Goal: Navigation & Orientation: Go to known website

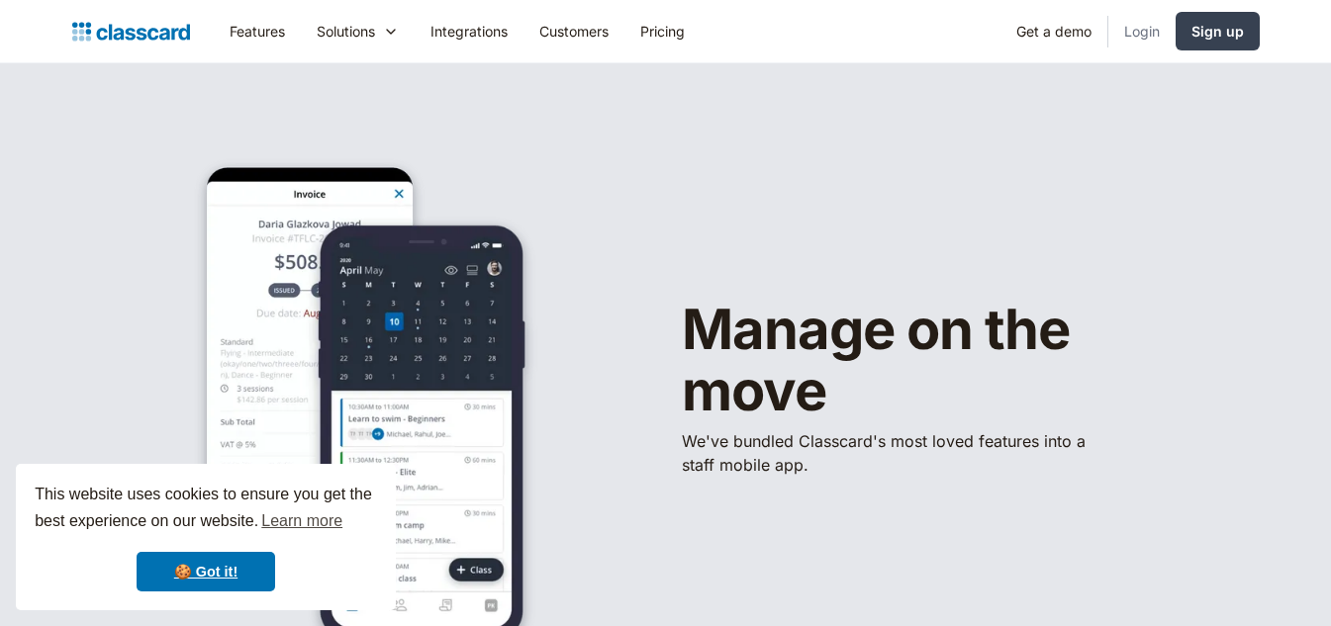
click at [1139, 39] on link "Login" at bounding box center [1141, 31] width 67 height 45
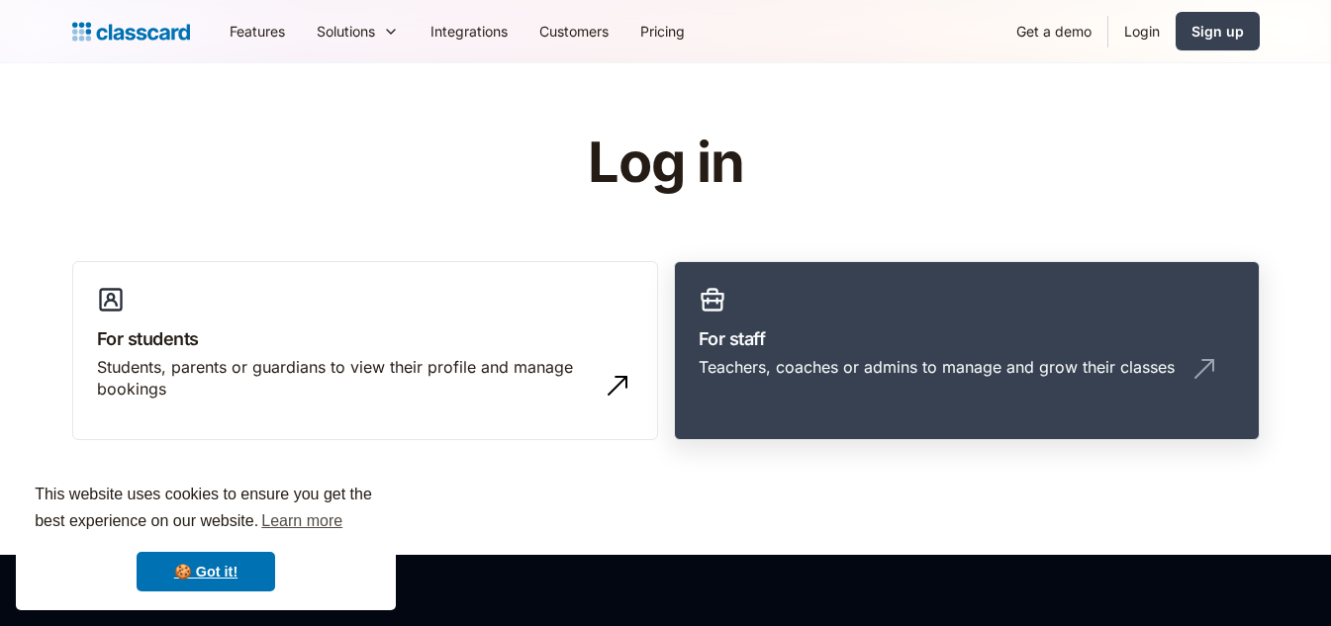
click at [823, 367] on div "Teachers, coaches or admins to manage and grow their classes" at bounding box center [936, 367] width 476 height 22
